Goal: Information Seeking & Learning: Understand process/instructions

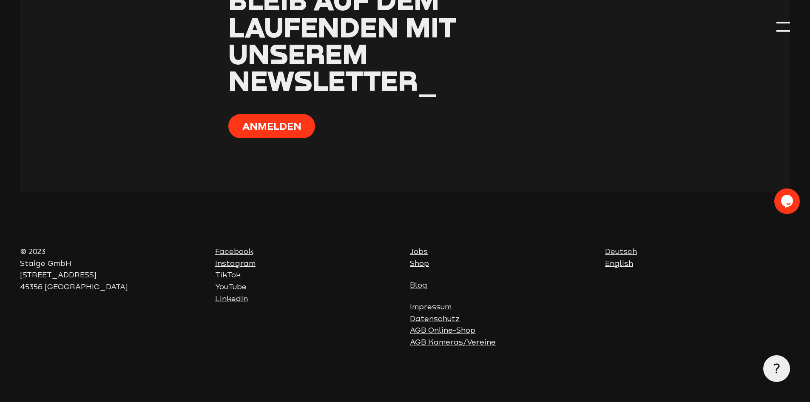
scroll to position [5314, 0]
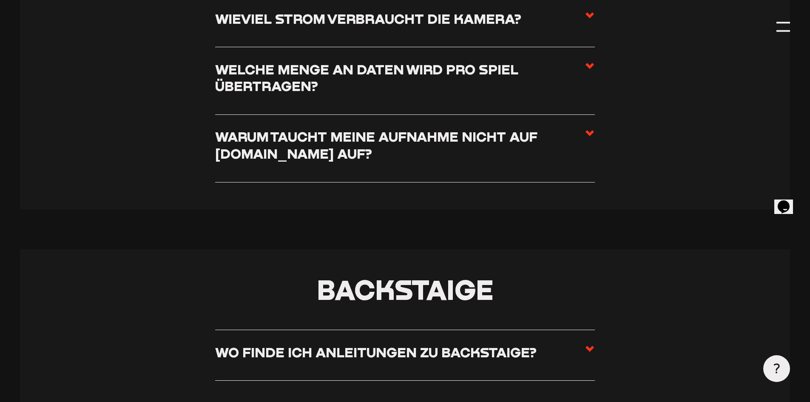
scroll to position [1616, 0]
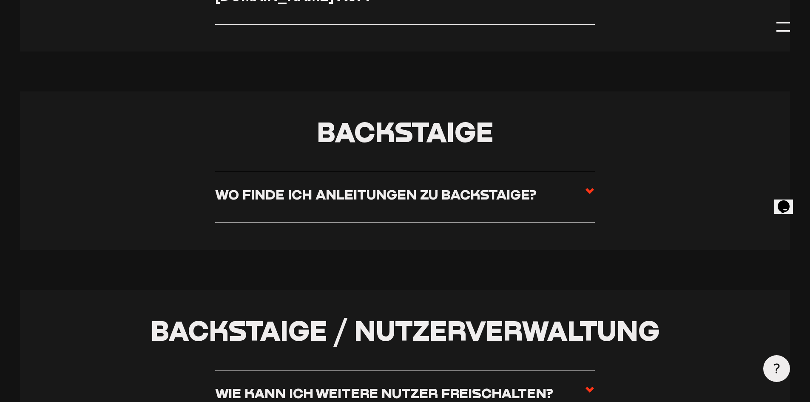
click at [528, 191] on h3 "Wo finde ich Anleitungen zu Backstaige?" at bounding box center [375, 194] width 321 height 17
click at [0, 0] on input "Wo finde ich Anleitungen zu Backstaige?" at bounding box center [0, 0] width 0 height 0
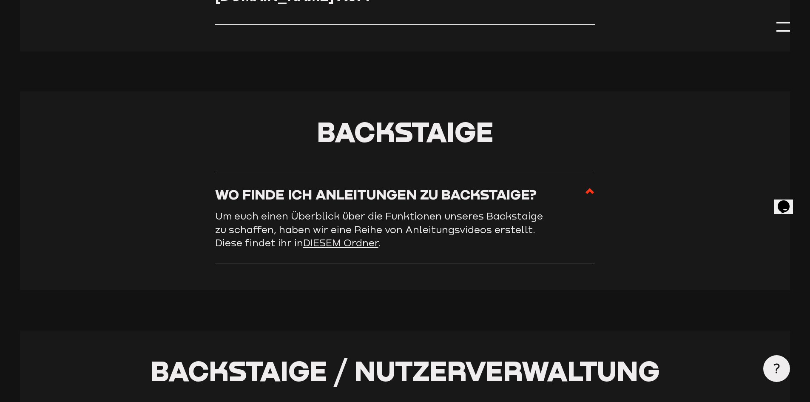
click at [350, 248] on link "DIESEM Ordner" at bounding box center [340, 242] width 75 height 11
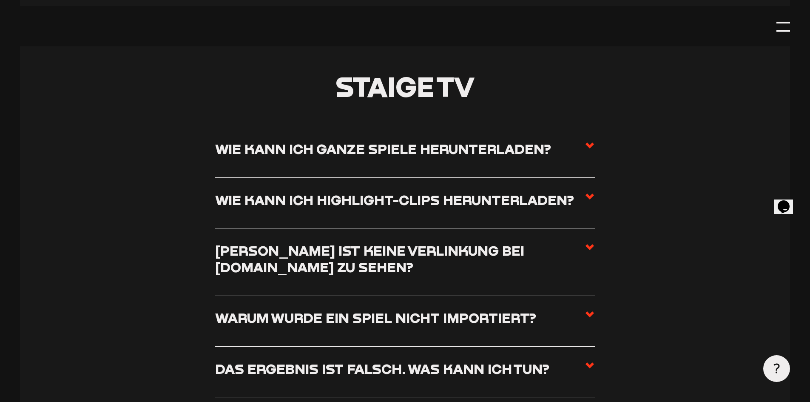
scroll to position [3615, 0]
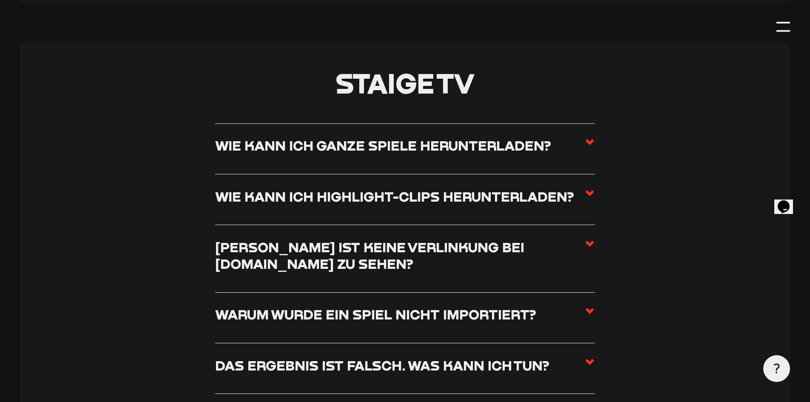
click at [434, 322] on h3 "Warum wurde ein Spiel nicht importiert?" at bounding box center [375, 314] width 321 height 17
click at [0, 0] on input "Warum wurde ein Spiel nicht importiert?" at bounding box center [0, 0] width 0 height 0
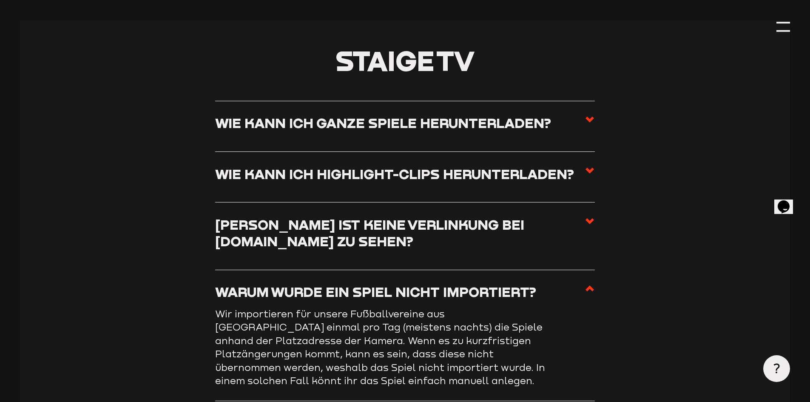
scroll to position [3657, 0]
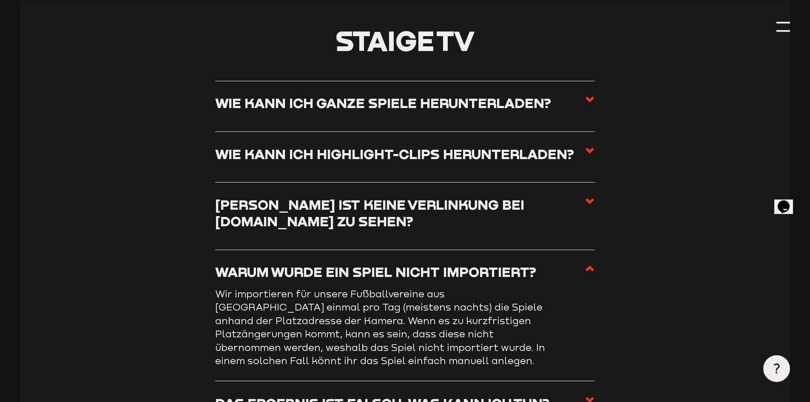
click at [440, 280] on h3 "Warum wurde ein Spiel nicht importiert?" at bounding box center [375, 271] width 321 height 17
click at [0, 0] on input "Warum wurde ein Spiel nicht importiert?" at bounding box center [0, 0] width 0 height 0
click at [475, 280] on h3 "Warum wurde ein Spiel nicht importiert?" at bounding box center [375, 271] width 321 height 17
click at [593, 273] on icon at bounding box center [590, 268] width 10 height 10
click at [0, 0] on input "Warum wurde ein Spiel nicht importiert?" at bounding box center [0, 0] width 0 height 0
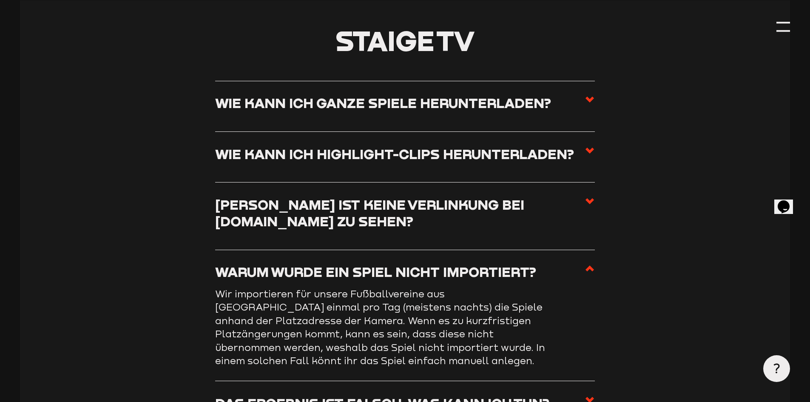
click at [586, 273] on icon at bounding box center [590, 268] width 10 height 10
click at [0, 0] on input "Warum wurde ein Spiel nicht importiert?" at bounding box center [0, 0] width 0 height 0
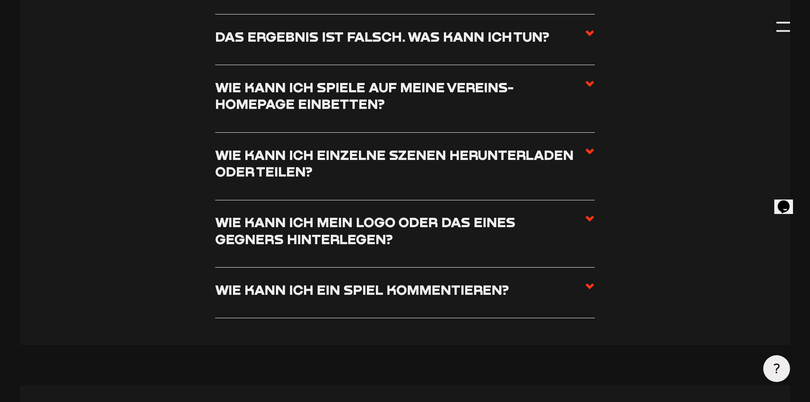
scroll to position [4040, 0]
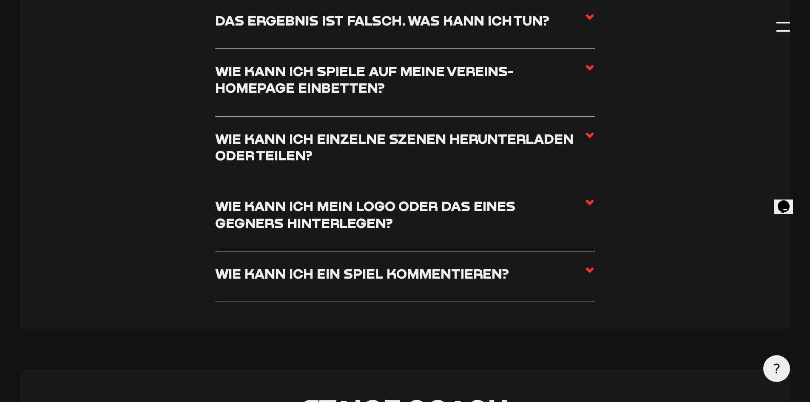
click at [589, 273] on use at bounding box center [590, 270] width 9 height 6
click at [0, 0] on input "Wie kann ich ein Spiel kommentieren?" at bounding box center [0, 0] width 0 height 0
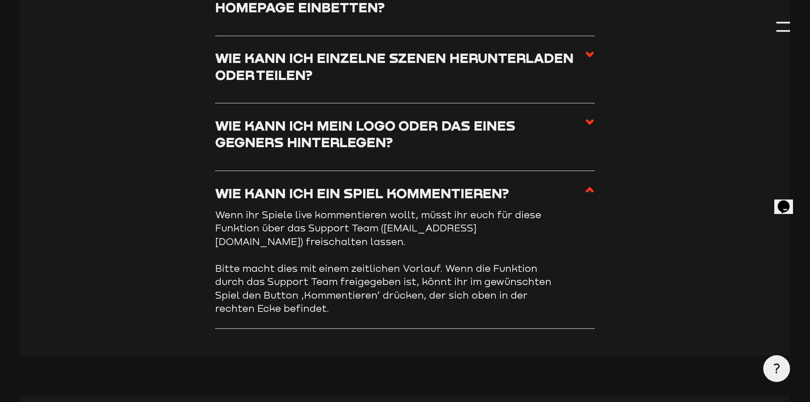
click at [584, 204] on label "Wie kann ich ein Spiel kommentieren?" at bounding box center [405, 196] width 380 height 23
click at [0, 0] on input "Wie kann ich ein Spiel kommentieren?" at bounding box center [0, 0] width 0 height 0
click at [589, 193] on use at bounding box center [590, 190] width 9 height 6
click at [0, 0] on input "Wie kann ich ein Spiel kommentieren?" at bounding box center [0, 0] width 0 height 0
click at [589, 193] on use at bounding box center [590, 190] width 9 height 6
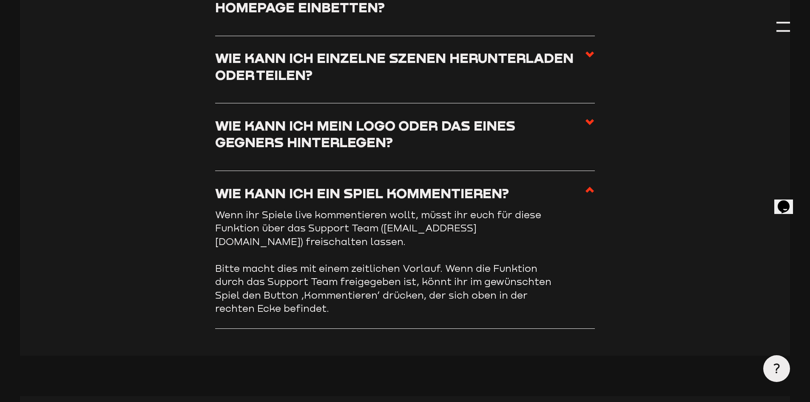
click at [0, 0] on input "Wie kann ich ein Spiel kommentieren?" at bounding box center [0, 0] width 0 height 0
click at [505, 199] on h3 "Wie kann ich ein Spiel kommentieren?" at bounding box center [362, 193] width 294 height 17
click at [0, 0] on input "Wie kann ich ein Spiel kommentieren?" at bounding box center [0, 0] width 0 height 0
click at [583, 196] on label "Wie kann ich ein Spiel kommentieren?" at bounding box center [405, 196] width 380 height 23
click at [0, 0] on input "Wie kann ich ein Spiel kommentieren?" at bounding box center [0, 0] width 0 height 0
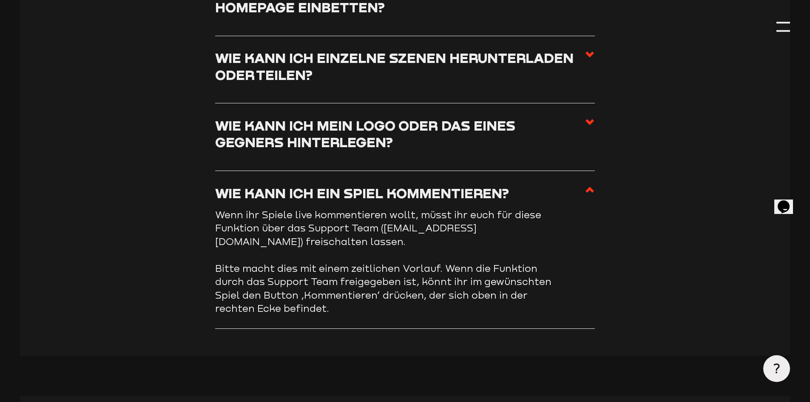
click at [589, 195] on icon at bounding box center [590, 190] width 10 height 10
click at [0, 0] on input "Wie kann ich ein Spiel kommentieren?" at bounding box center [0, 0] width 0 height 0
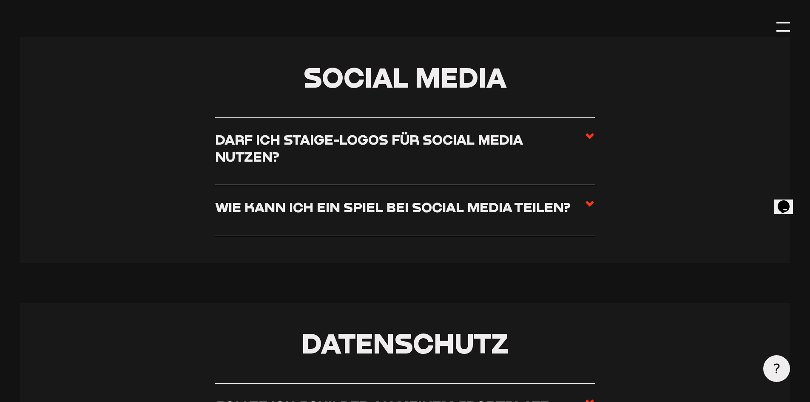
scroll to position [4720, 0]
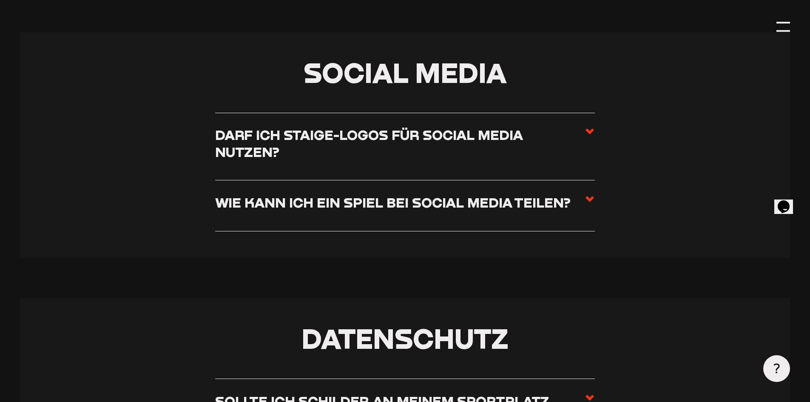
click at [584, 143] on h3 "Darf ich Staige-Logos für Social Media nutzen?" at bounding box center [400, 143] width 370 height 34
click at [0, 0] on input "Darf ich Staige-Logos für Social Media nutzen?" at bounding box center [0, 0] width 0 height 0
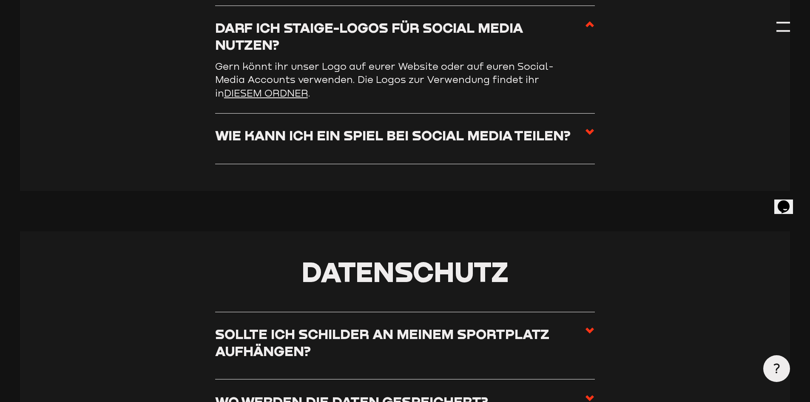
scroll to position [4613, 0]
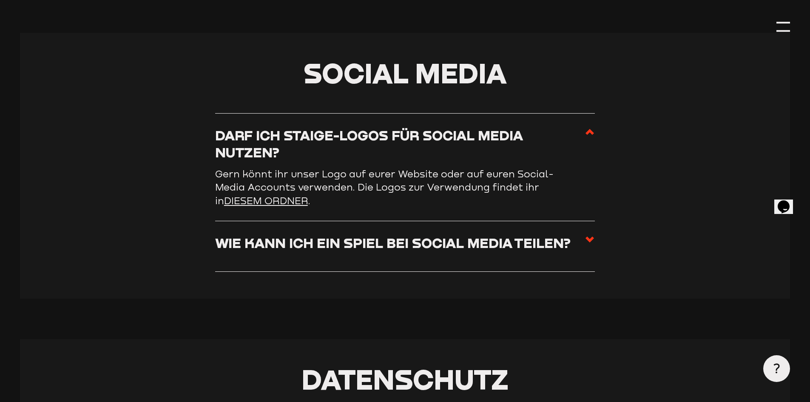
click at [584, 143] on h3 "Darf ich Staige-Logos für Social Media nutzen?" at bounding box center [400, 144] width 370 height 34
click at [0, 0] on input "Darf ich Staige-Logos für Social Media nutzen?" at bounding box center [0, 0] width 0 height 0
click at [593, 245] on icon at bounding box center [590, 239] width 10 height 10
click at [0, 0] on input "Wie kann ich ein Spiel bei Social Media teilen?" at bounding box center [0, 0] width 0 height 0
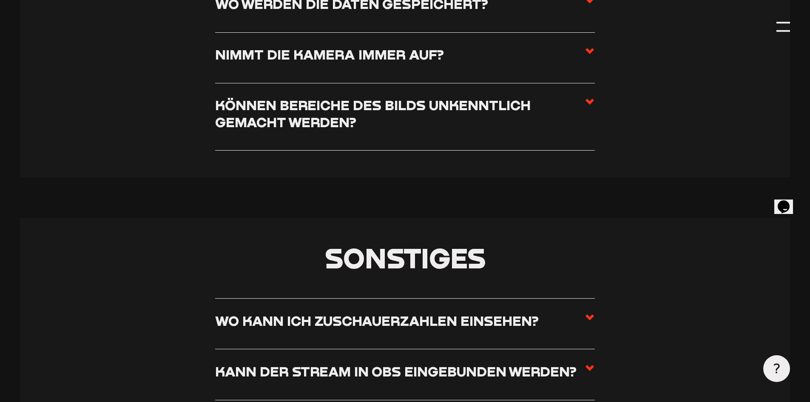
scroll to position [5166, 0]
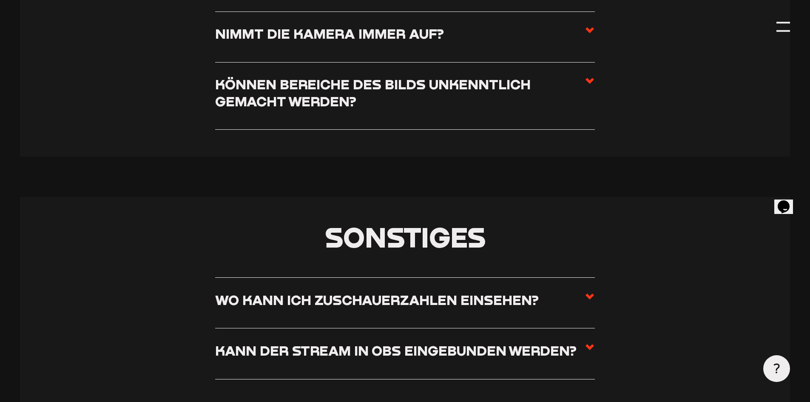
click at [571, 297] on label "Wo kann ich Zuschauerzahlen einsehen?" at bounding box center [405, 302] width 380 height 23
click at [0, 0] on input "Wo kann ich Zuschauerzahlen einsehen?" at bounding box center [0, 0] width 0 height 0
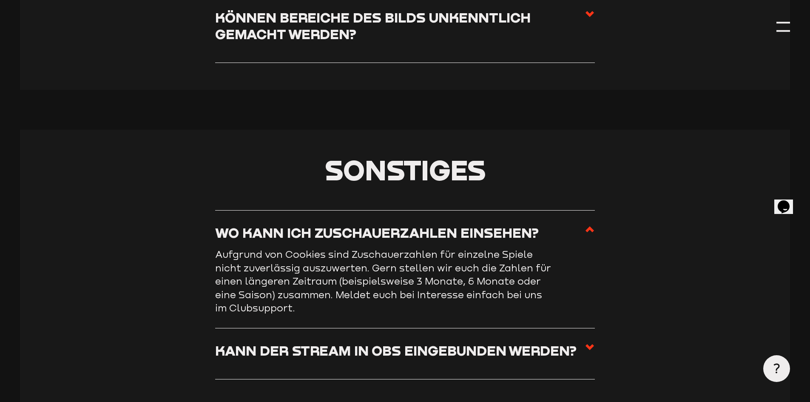
scroll to position [5112, 0]
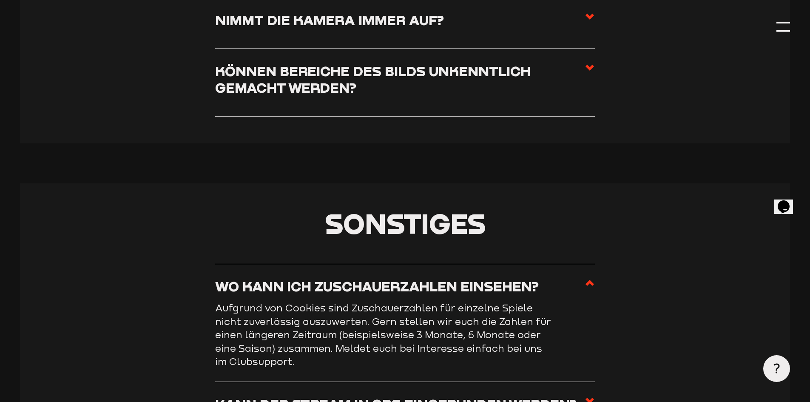
click at [572, 297] on label "Wo kann ich Zuschauerzahlen einsehen?" at bounding box center [405, 289] width 380 height 23
click at [0, 0] on input "Wo kann ich Zuschauerzahlen einsehen?" at bounding box center [0, 0] width 0 height 0
click at [588, 286] on use at bounding box center [590, 283] width 9 height 6
click at [0, 0] on input "Wo kann ich Zuschauerzahlen einsehen?" at bounding box center [0, 0] width 0 height 0
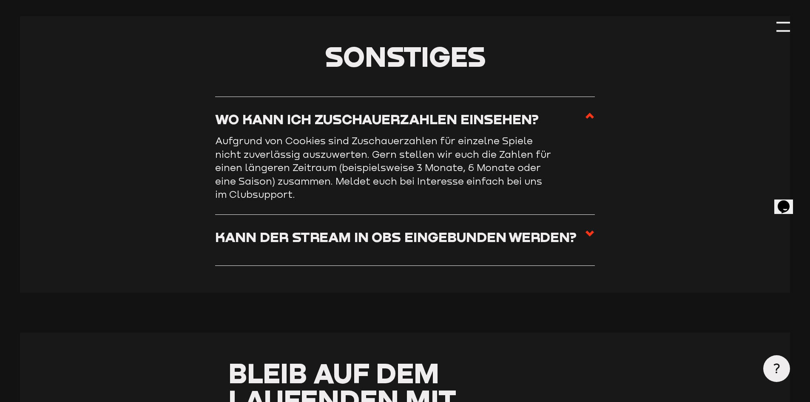
scroll to position [5282, 0]
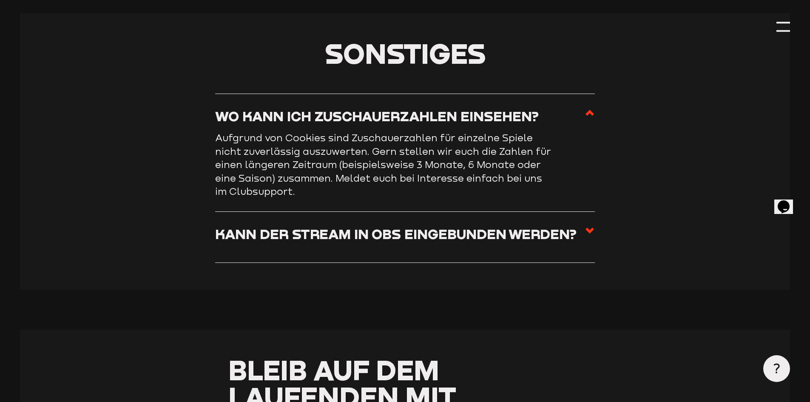
click at [593, 249] on span at bounding box center [590, 236] width 10 height 23
click at [0, 0] on input "Kann der Stream in OBS eingebunden werden?" at bounding box center [0, 0] width 0 height 0
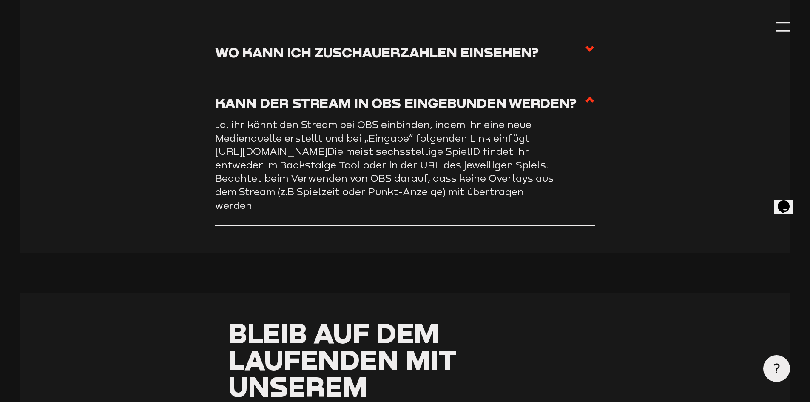
scroll to position [5325, 0]
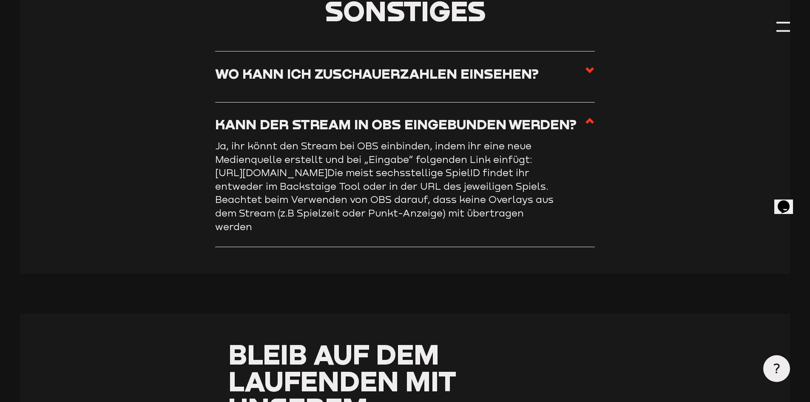
drag, startPoint x: 219, startPoint y: 183, endPoint x: 216, endPoint y: 186, distance: 4.6
click at [216, 178] on link "https://content.aisportswatch.com/SPIELID/720p/SPIELID.m3u8" at bounding box center [271, 172] width 112 height 11
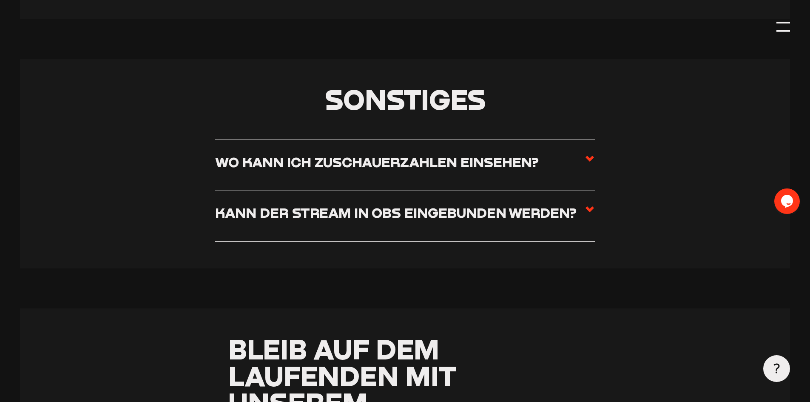
scroll to position [5197, 0]
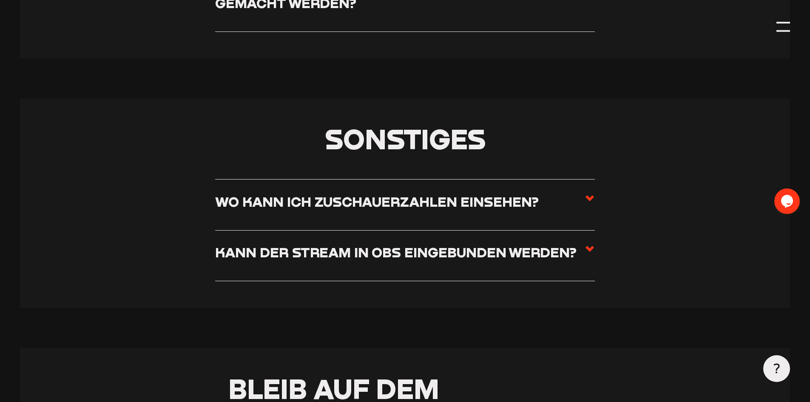
click at [552, 260] on h3 "Kann der Stream in OBS eingebunden werden?" at bounding box center [395, 252] width 361 height 17
click at [0, 0] on input "Kann der Stream in OBS eingebunden werden?" at bounding box center [0, 0] width 0 height 0
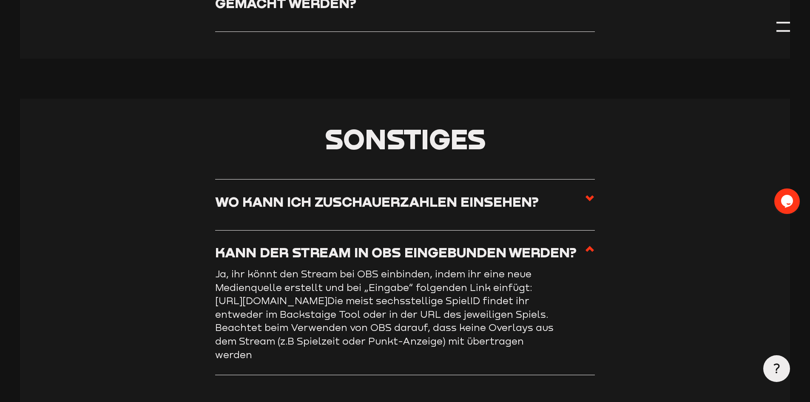
drag, startPoint x: 215, startPoint y: 312, endPoint x: 398, endPoint y: 310, distance: 183.3
drag, startPoint x: 529, startPoint y: 300, endPoint x: 538, endPoint y: 317, distance: 18.6
click at [538, 317] on p "Ja, ihr könnt den Stream bei OBS einbinden, indem ihr eine neue Medienquelle er…" at bounding box center [385, 314] width 340 height 94
copy p "https://content.aisportswatch.com/SPIELID/720p/SPIELID.m3u8"
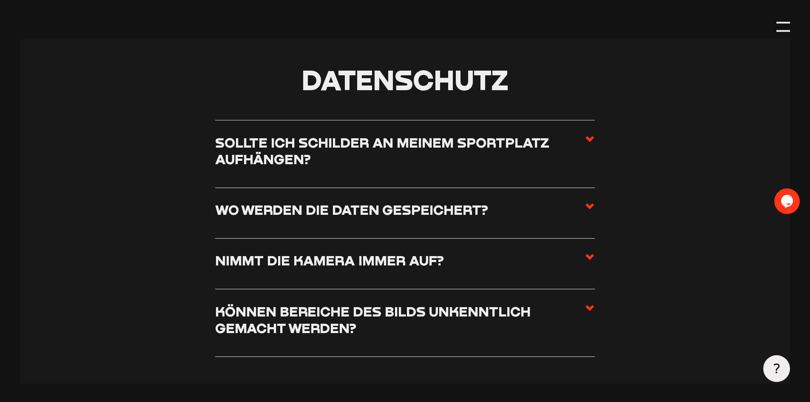
scroll to position [4856, 0]
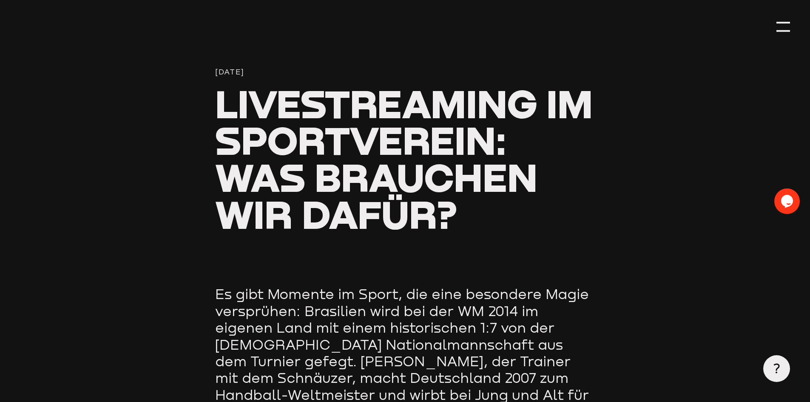
scroll to position [298, 0]
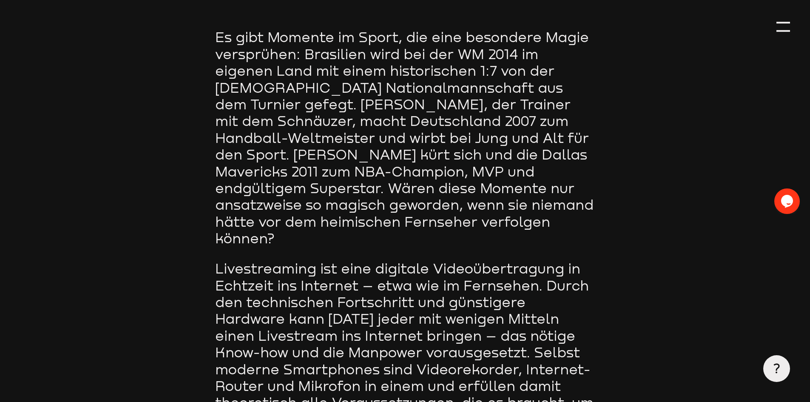
click at [794, 196] on div "Opens Chat This icon Opens the chat window." at bounding box center [787, 201] width 26 height 14
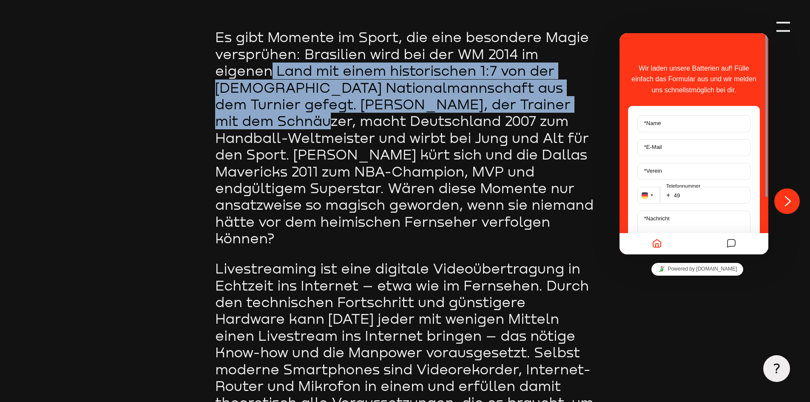
drag, startPoint x: 809, startPoint y: 49, endPoint x: 805, endPoint y: 102, distance: 52.9
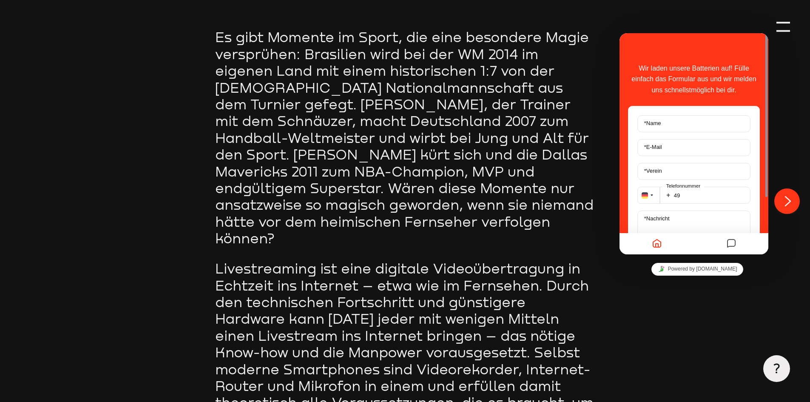
click at [789, 196] on icon "Close Chat This icon closes the chat window." at bounding box center [788, 201] width 10 height 10
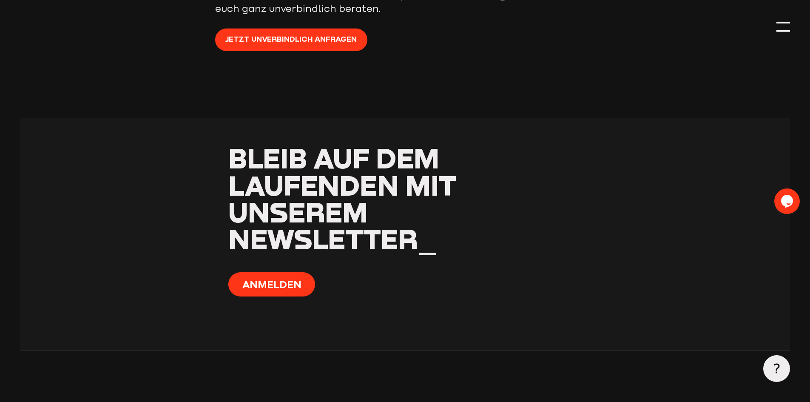
scroll to position [5325, 0]
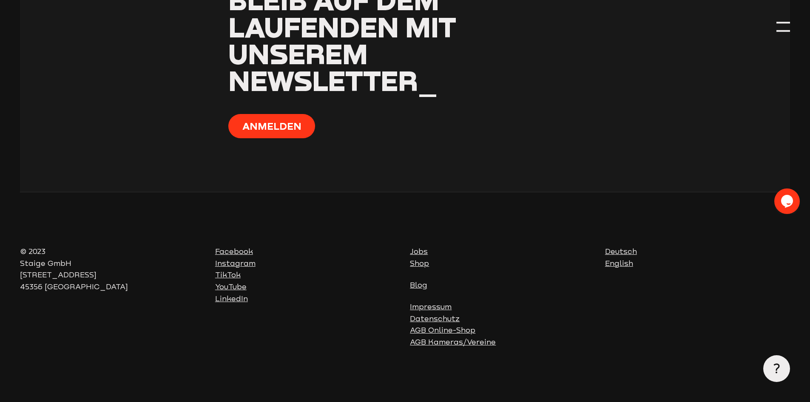
click at [439, 304] on link "Impressum" at bounding box center [431, 306] width 42 height 9
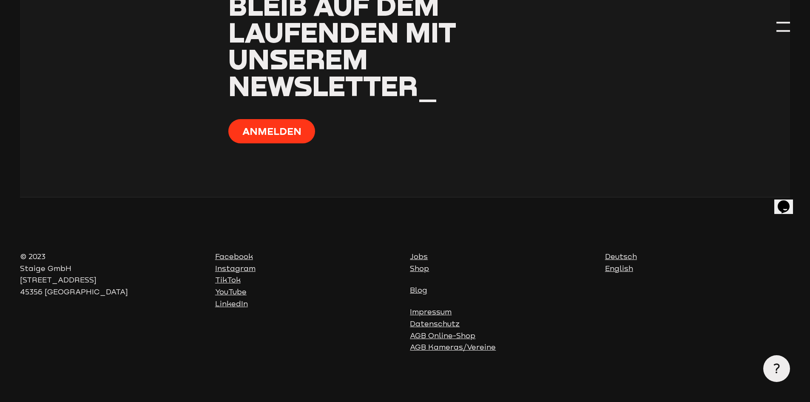
scroll to position [1080, 0]
